Goal: Information Seeking & Learning: Learn about a topic

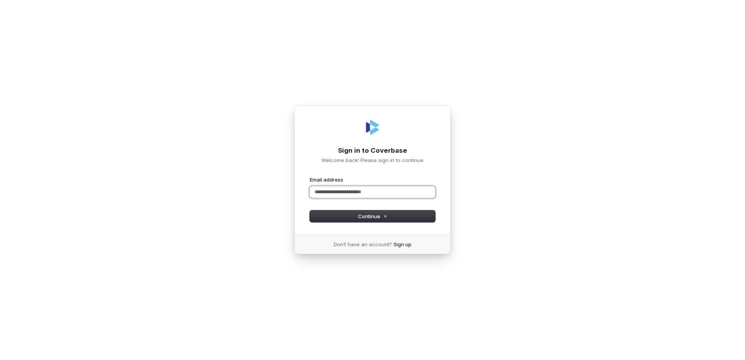
click at [390, 188] on input "Email address" at bounding box center [372, 192] width 125 height 12
click at [310, 176] on button "submit" at bounding box center [310, 176] width 0 height 0
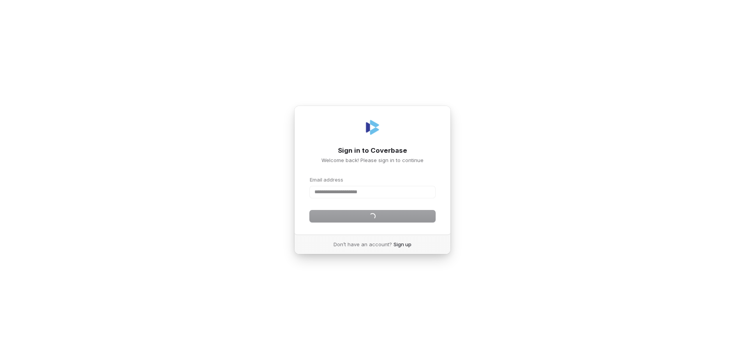
type input "**********"
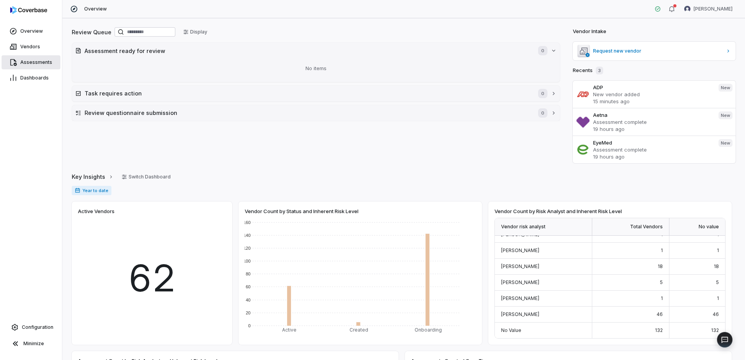
click at [28, 62] on span "Assessments" at bounding box center [36, 62] width 32 height 6
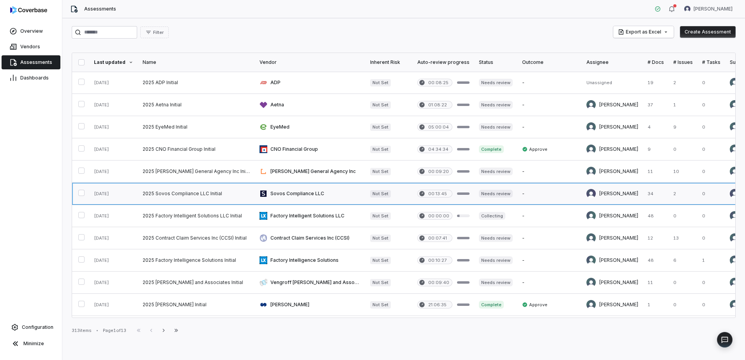
click at [312, 196] on link at bounding box center [310, 194] width 111 height 22
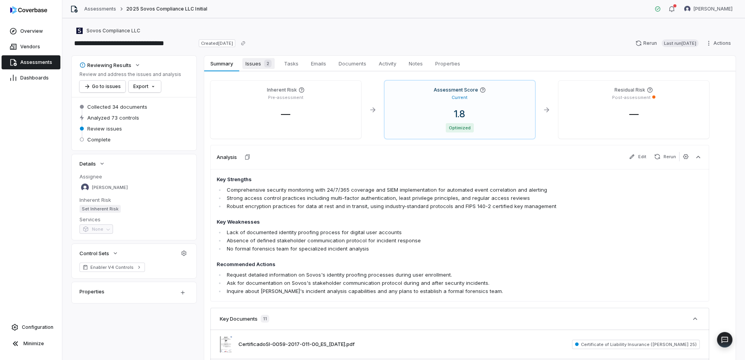
click at [258, 63] on span "Issues 2" at bounding box center [258, 63] width 32 height 11
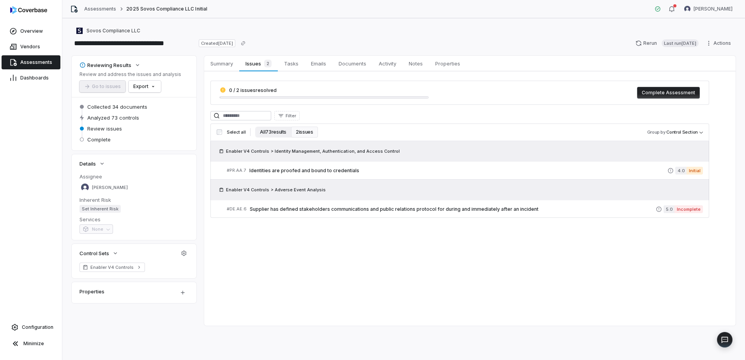
click at [264, 132] on button "All 73 results" at bounding box center [273, 132] width 36 height 11
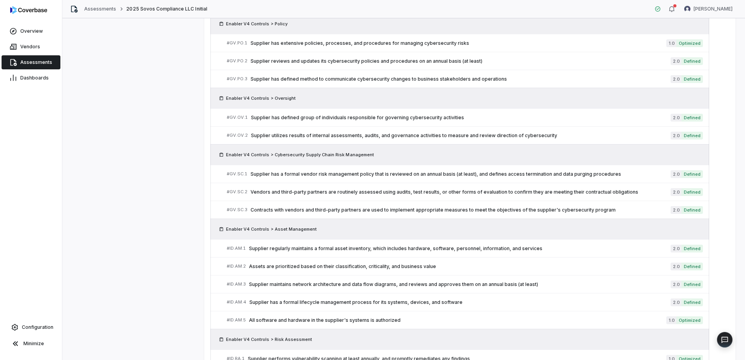
scroll to position [312, 0]
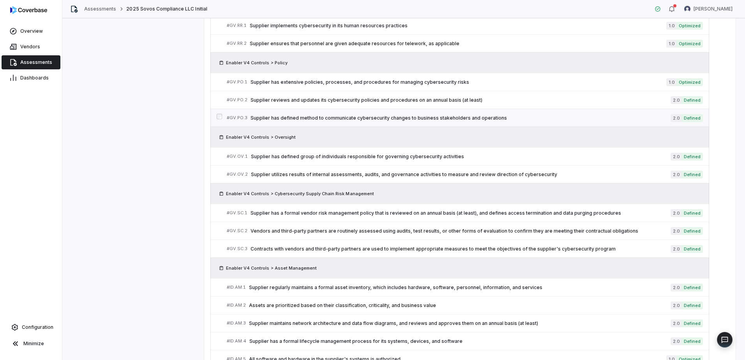
click at [376, 112] on link "# GV.PO.3 Supplier has defined method to communicate cybersecurity changes to b…" at bounding box center [465, 118] width 476 height 18
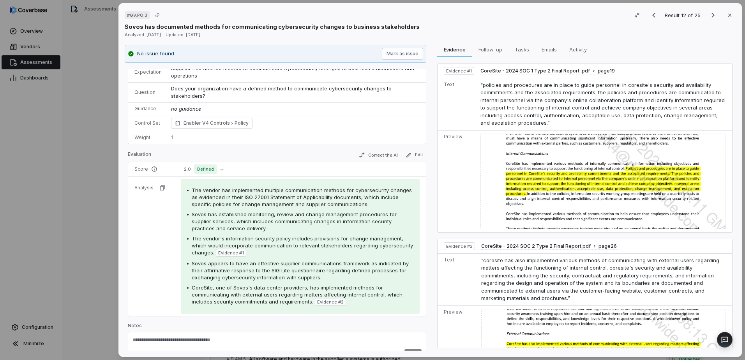
scroll to position [32, 0]
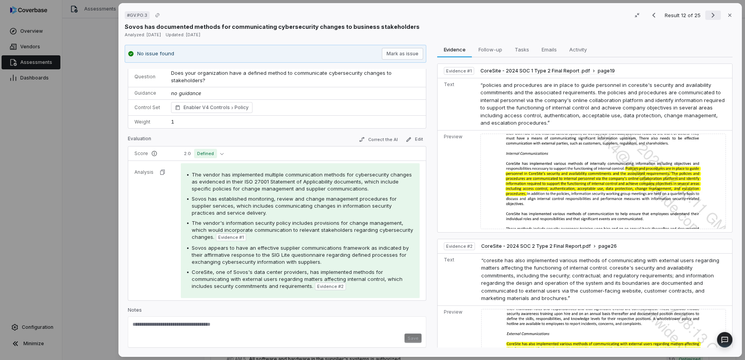
click at [708, 19] on icon "Next result" at bounding box center [712, 15] width 9 height 9
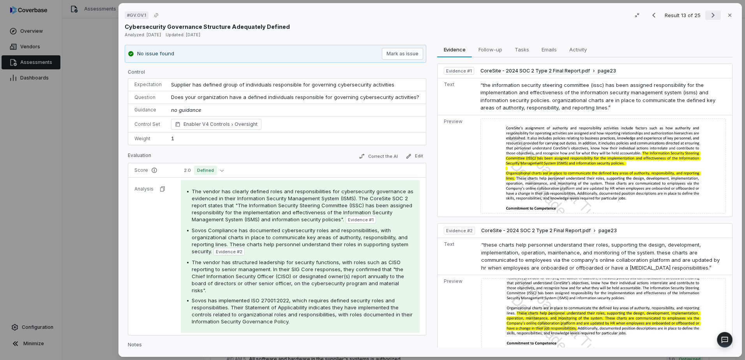
click at [712, 17] on icon "Next result" at bounding box center [713, 15] width 3 height 5
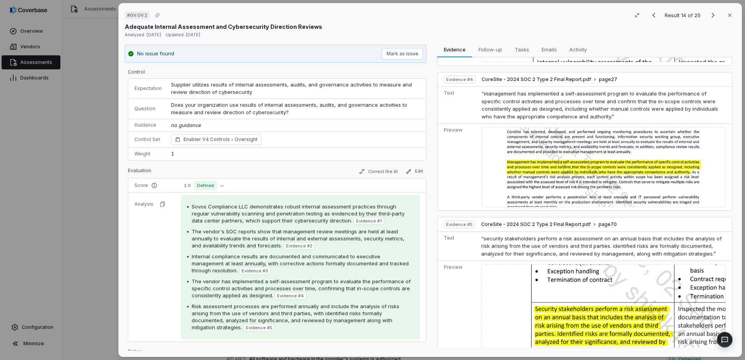
scroll to position [522, 0]
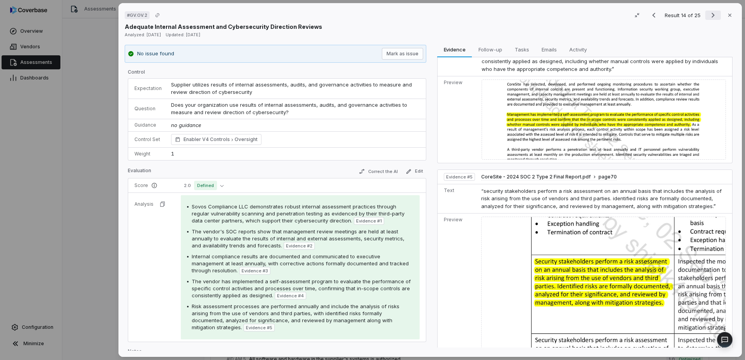
click at [710, 18] on icon "Next result" at bounding box center [712, 15] width 9 height 9
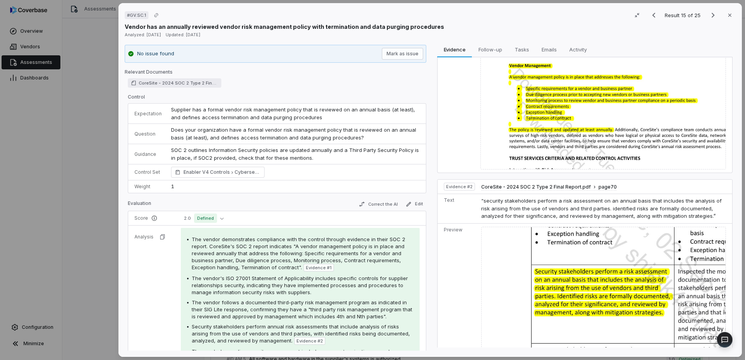
scroll to position [112, 0]
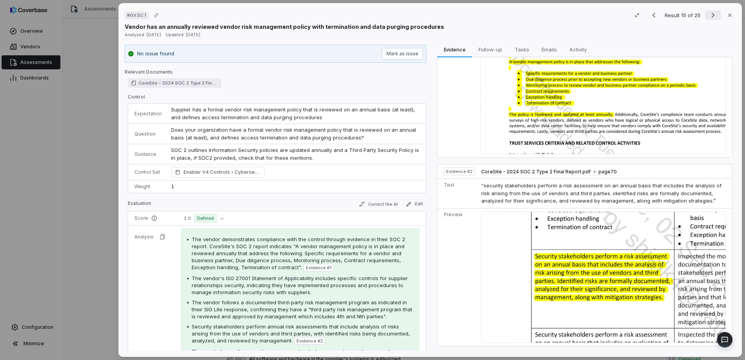
click at [708, 15] on icon "Next result" at bounding box center [712, 15] width 9 height 9
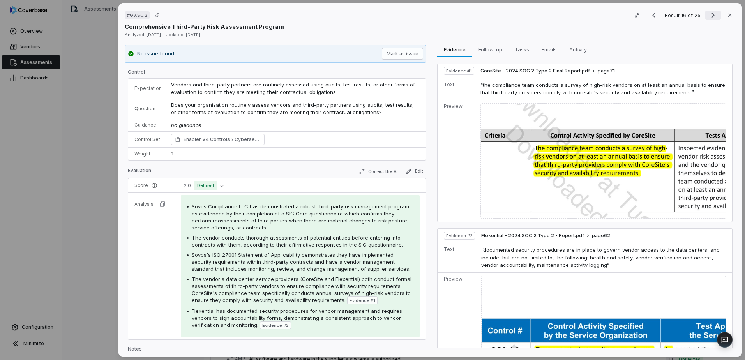
click at [710, 14] on icon "Next result" at bounding box center [712, 15] width 9 height 9
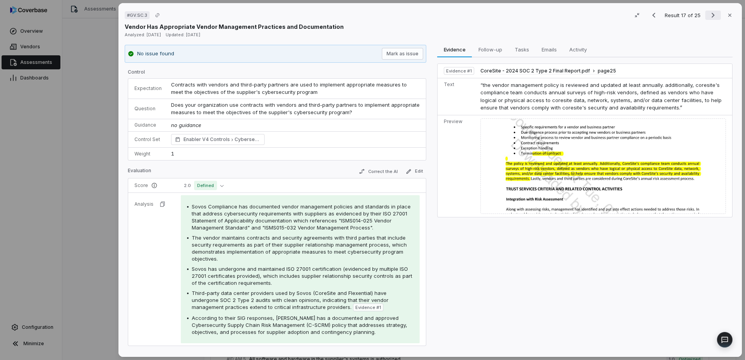
click at [712, 14] on icon "Next result" at bounding box center [713, 15] width 3 height 5
